Goal: Task Accomplishment & Management: Use online tool/utility

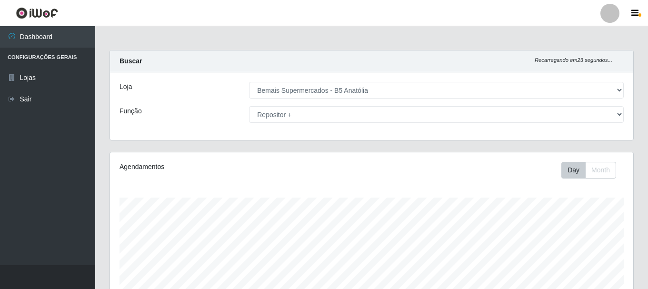
select select "405"
select select "82"
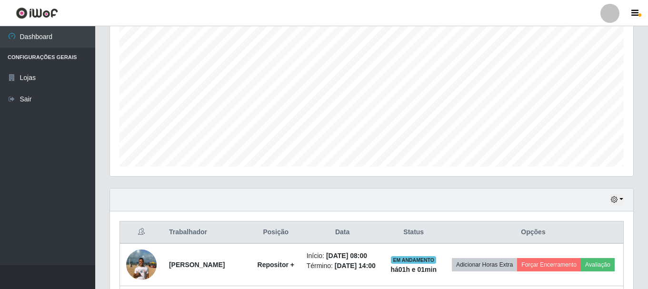
scroll to position [174, 0]
click at [647, 194] on div "Carregando... Buscar Recarregando em 23 segundos... Loja [Selecione...] Bemais …" at bounding box center [371, 197] width 553 height 643
click at [645, 288] on div "Carregando... Buscar Recarregando em 21 segundos... Loja [Selecione...] Bemais …" at bounding box center [371, 197] width 553 height 643
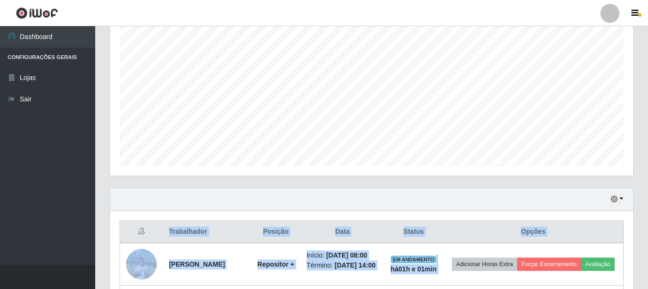
click at [645, 288] on div "Carregando... Buscar Recarregando em 21 segundos... Loja [Selecione...] Bemais …" at bounding box center [371, 197] width 553 height 643
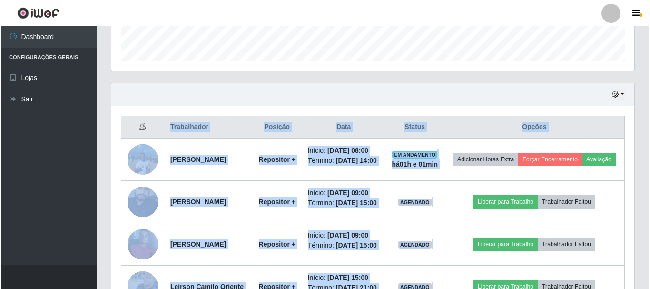
scroll to position [287, 0]
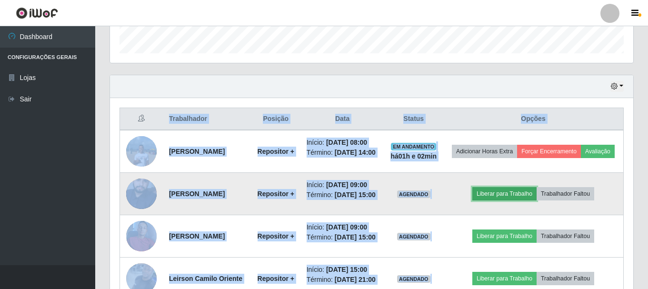
click at [519, 200] on button "Liberar para Trabalho" at bounding box center [504, 193] width 64 height 13
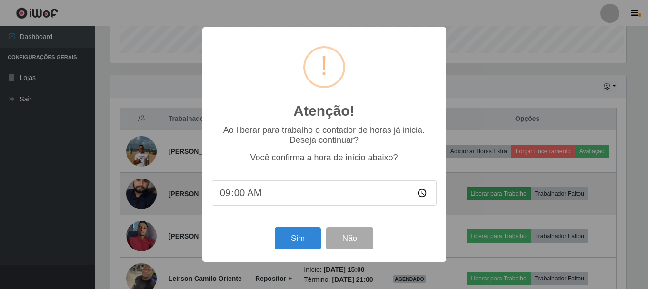
scroll to position [198, 519]
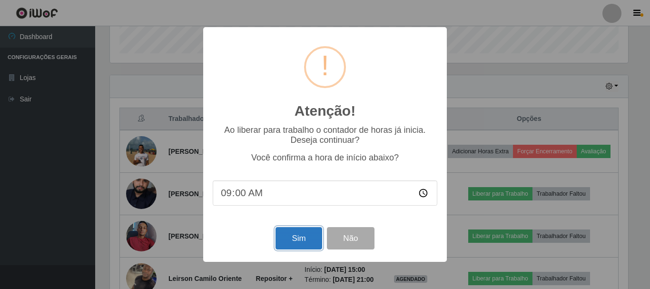
click at [300, 237] on button "Sim" at bounding box center [299, 238] width 46 height 22
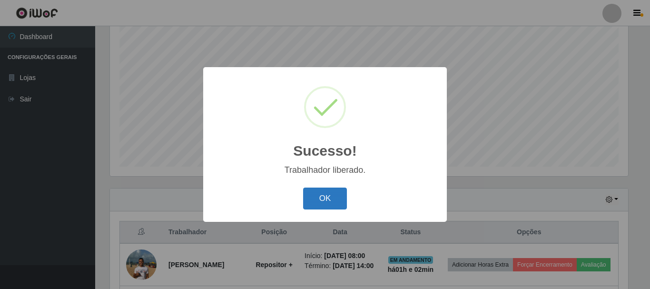
click at [327, 192] on button "OK" at bounding box center [325, 199] width 44 height 22
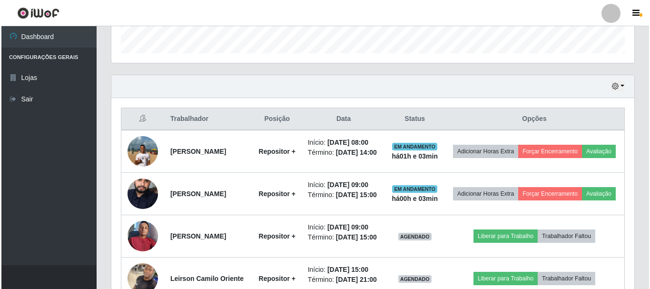
scroll to position [471, 0]
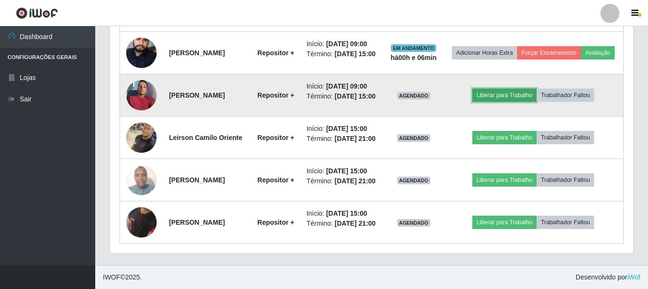
click at [509, 89] on button "Liberar para Trabalho" at bounding box center [504, 95] width 64 height 13
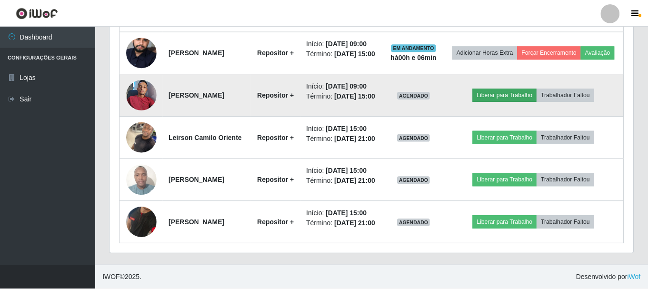
scroll to position [198, 519]
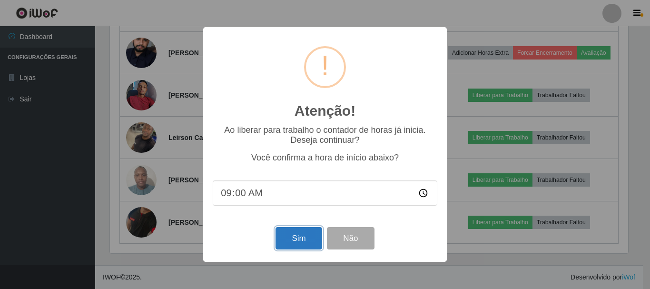
click at [293, 240] on button "Sim" at bounding box center [299, 238] width 46 height 22
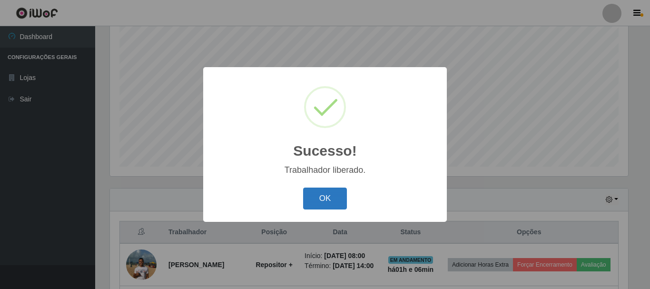
click at [325, 198] on button "OK" at bounding box center [325, 199] width 44 height 22
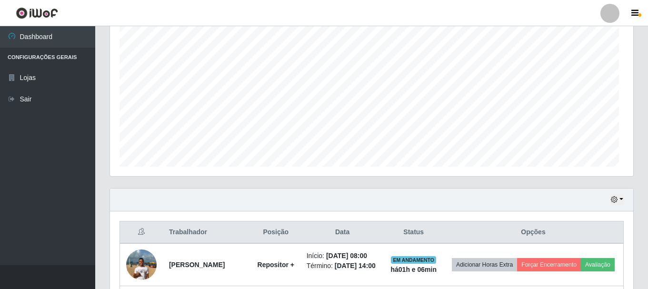
scroll to position [198, 523]
click at [648, 63] on html "Perfil Alterar Senha Sair Dashboard Configurações Gerais Lojas Sair Carregando.…" at bounding box center [324, 184] width 648 height 717
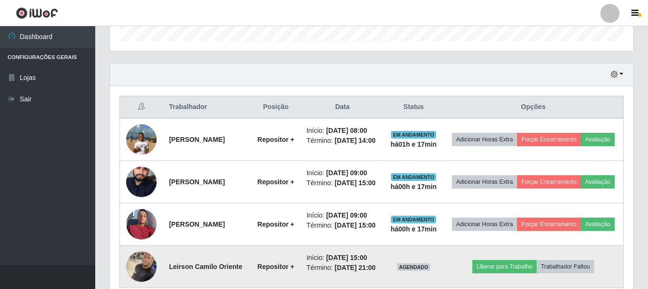
scroll to position [269, 0]
